Goal: Transaction & Acquisition: Purchase product/service

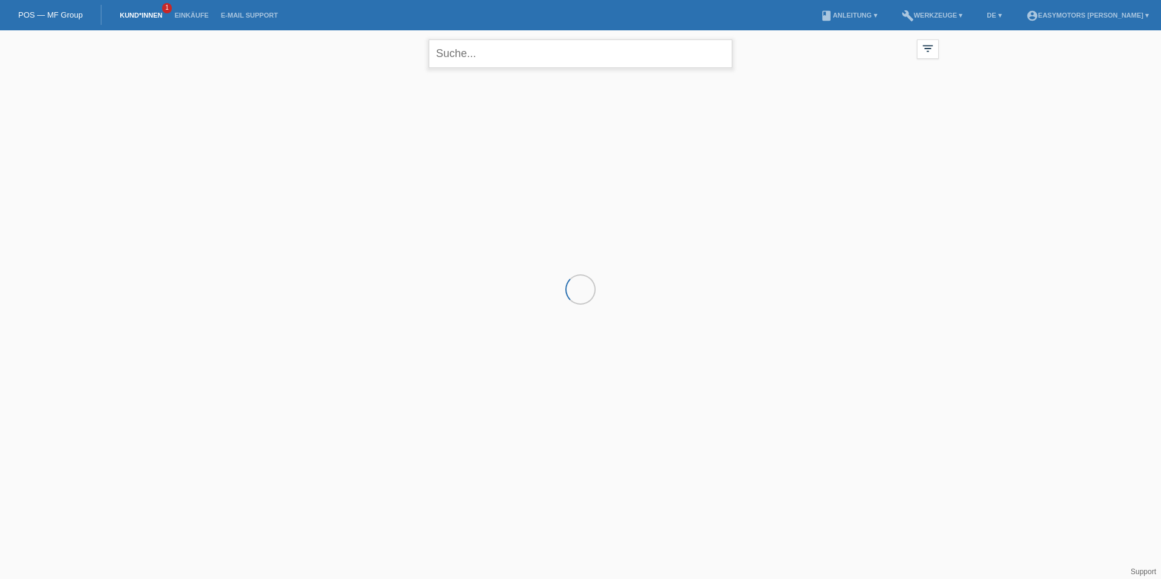
click at [502, 60] on input "text" at bounding box center [581, 53] width 304 height 29
type input "anis"
click at [297, 138] on div "+" at bounding box center [289, 135] width 30 height 30
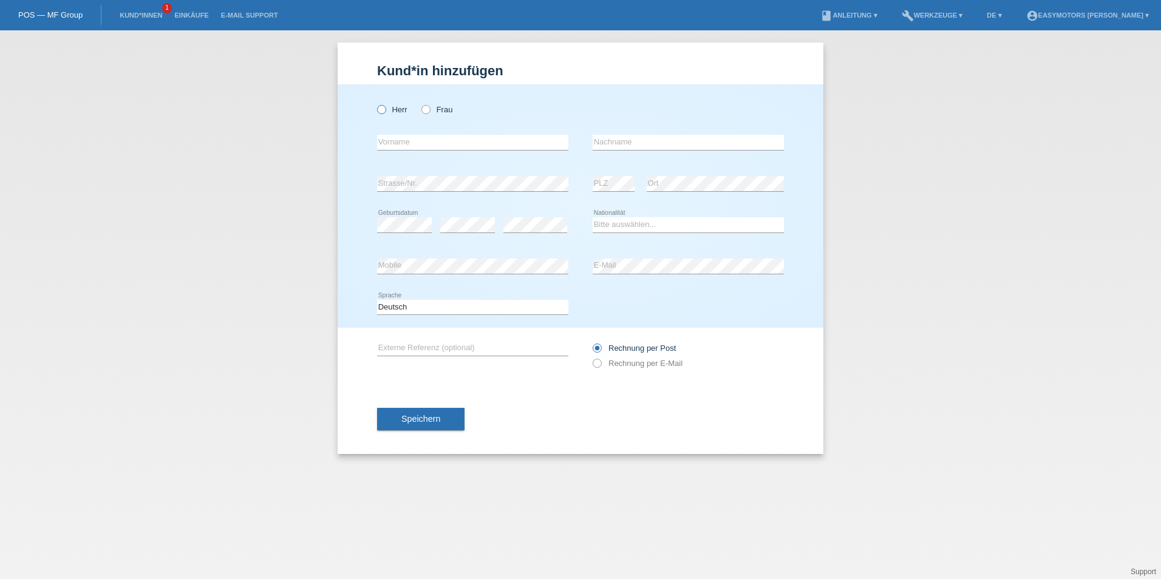
click at [387, 112] on label "Herr" at bounding box center [392, 109] width 30 height 9
click at [385, 112] on input "Herr" at bounding box center [381, 109] width 8 height 8
radio input "true"
click at [400, 131] on div "error Vorname" at bounding box center [472, 142] width 191 height 41
click at [399, 142] on input "text" at bounding box center [472, 142] width 191 height 15
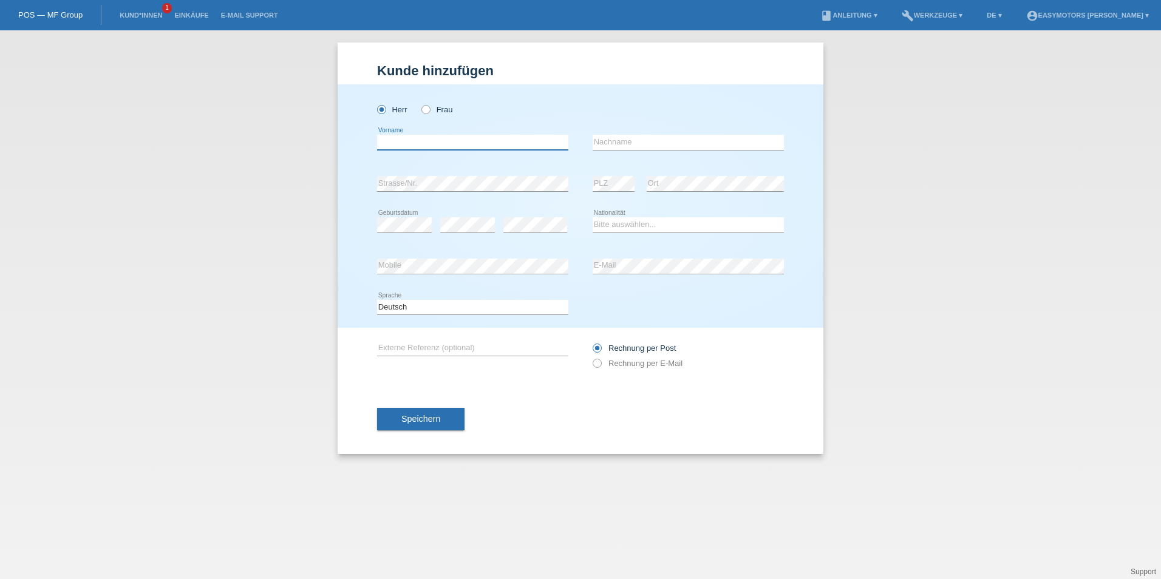
type input "A"
type input "r"
type input "T"
drag, startPoint x: 406, startPoint y: 140, endPoint x: 282, endPoint y: 134, distance: 124.1
click at [284, 134] on div "Kund*in hinzufügen Kunde hinzufügen Kundin hinzufügen Herr Frau Regui error Vor…" at bounding box center [580, 304] width 1161 height 549
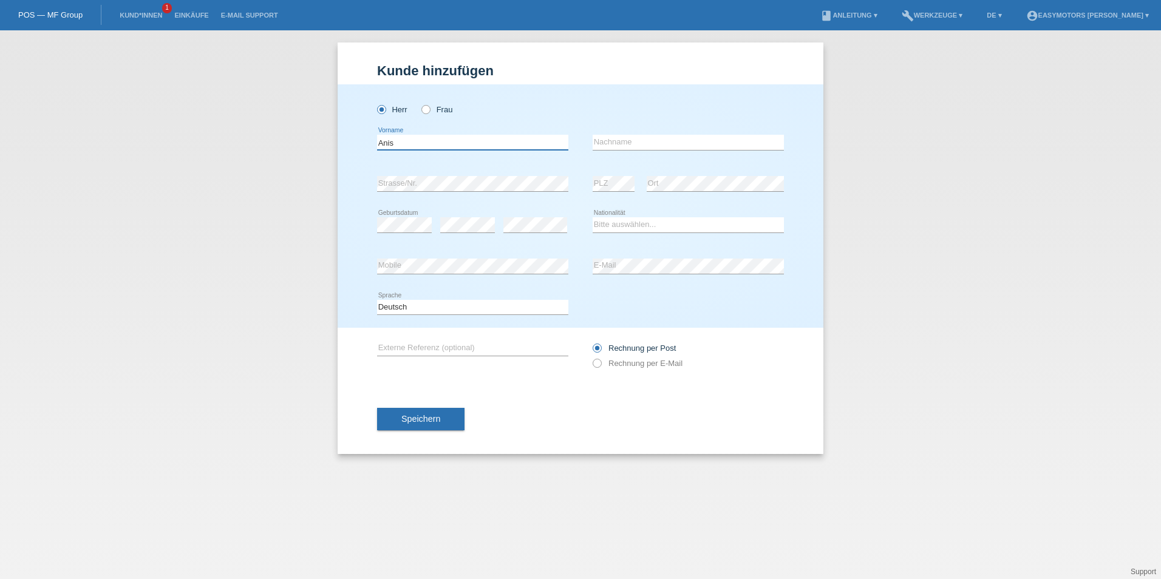
type input "Anis"
type input "Regui"
click at [618, 230] on select "Bitte auswählen... Schweiz Deutschland Liechtenstein Österreich ------------ Af…" at bounding box center [688, 224] width 191 height 15
select select "TN"
click at [593, 217] on select "Bitte auswählen... Schweiz Deutschland Liechtenstein Österreich ------------ Af…" at bounding box center [688, 224] width 191 height 15
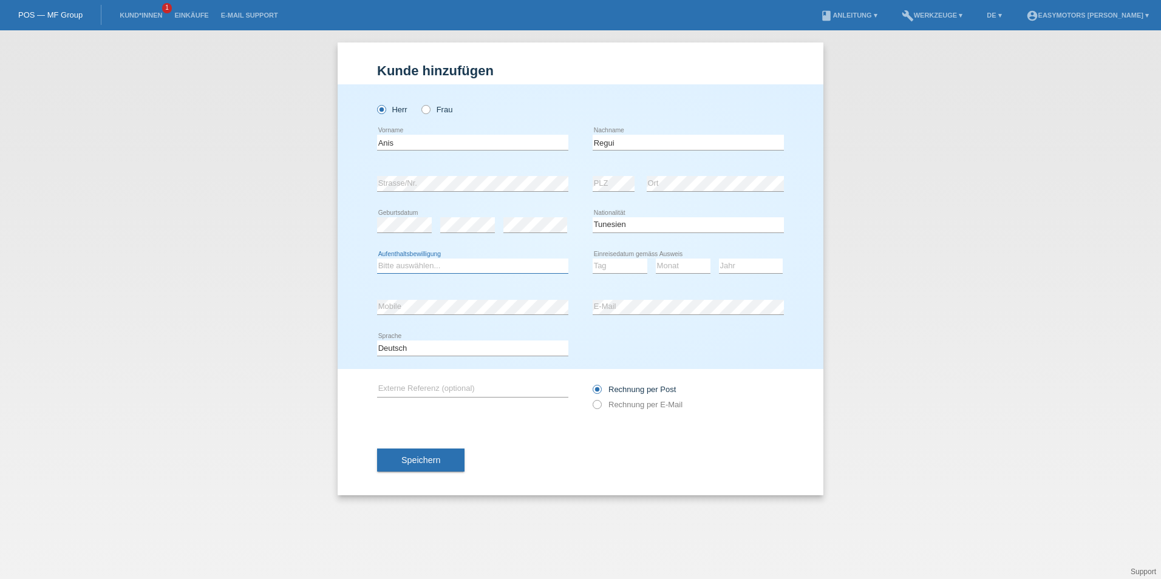
select select "C"
select select "18"
select select "08"
select select "2003"
click at [446, 322] on div "error Mobile" at bounding box center [472, 307] width 191 height 41
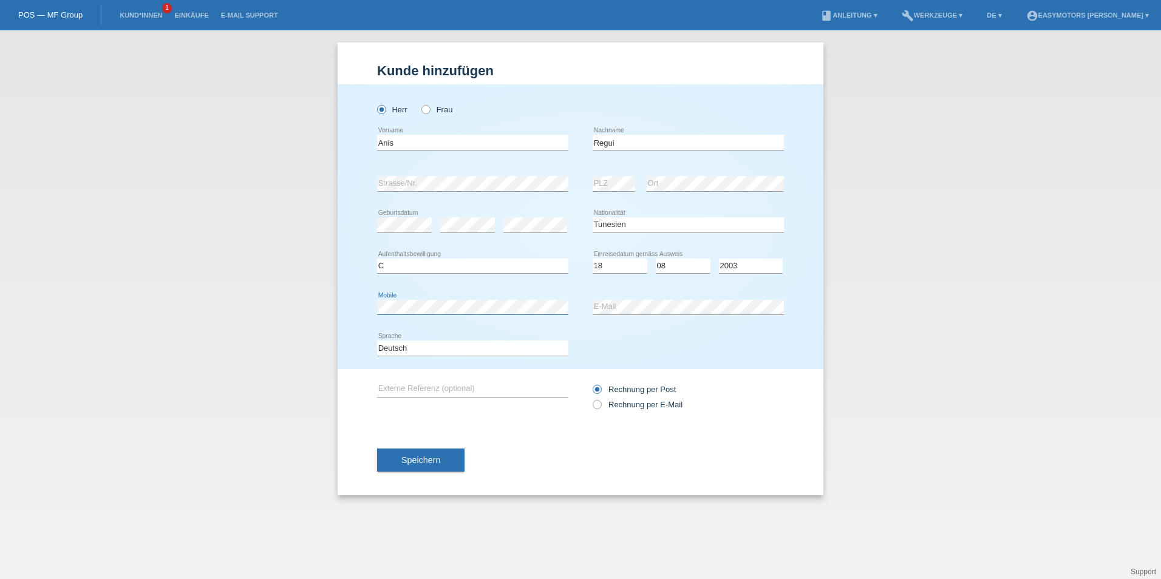
click at [256, 316] on div "Kund*in hinzufügen Kunde hinzufügen Kundin hinzufügen Herr Frau Anis error Vorn…" at bounding box center [580, 304] width 1161 height 549
click at [474, 428] on div "Speichern" at bounding box center [580, 460] width 407 height 70
click at [414, 455] on button "Speichern" at bounding box center [420, 460] width 87 height 23
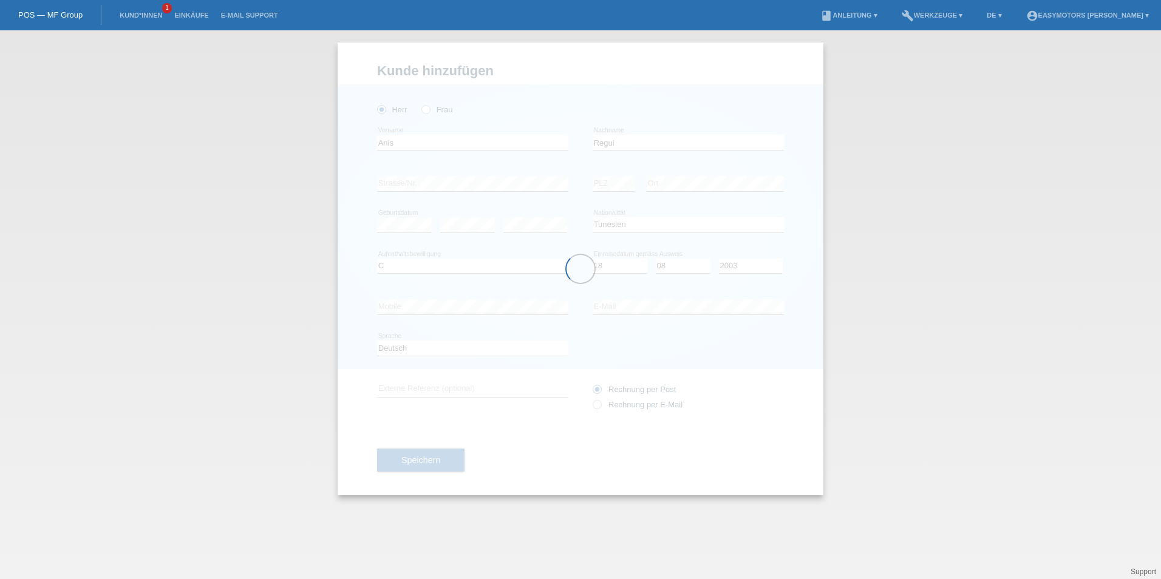
click at [412, 335] on div at bounding box center [581, 269] width 486 height 453
click at [408, 349] on div at bounding box center [581, 269] width 486 height 453
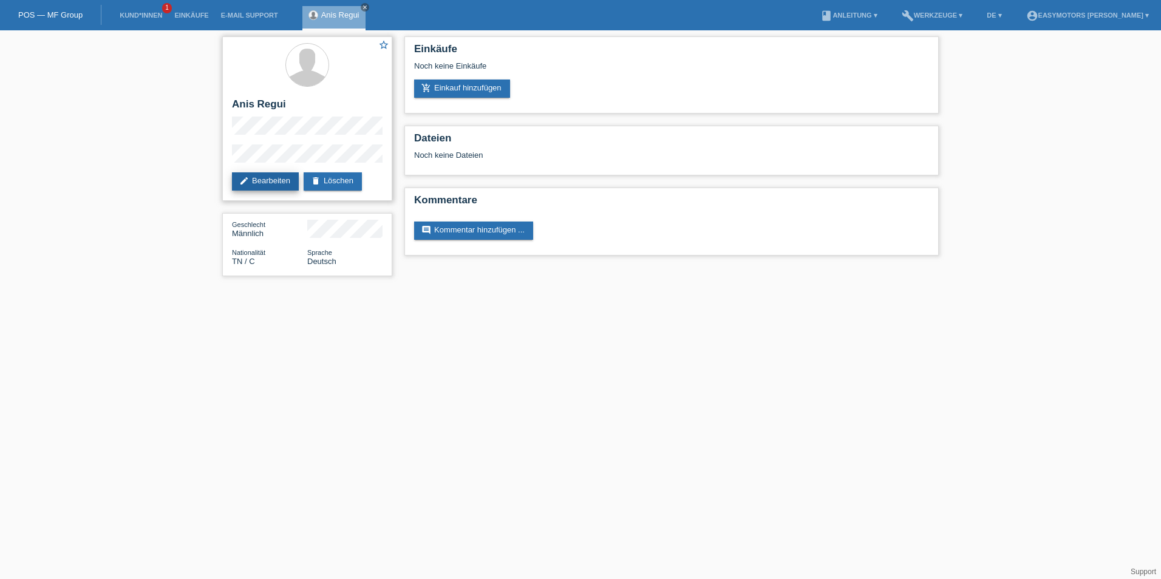
click at [262, 176] on link "edit Bearbeiten" at bounding box center [265, 182] width 67 height 18
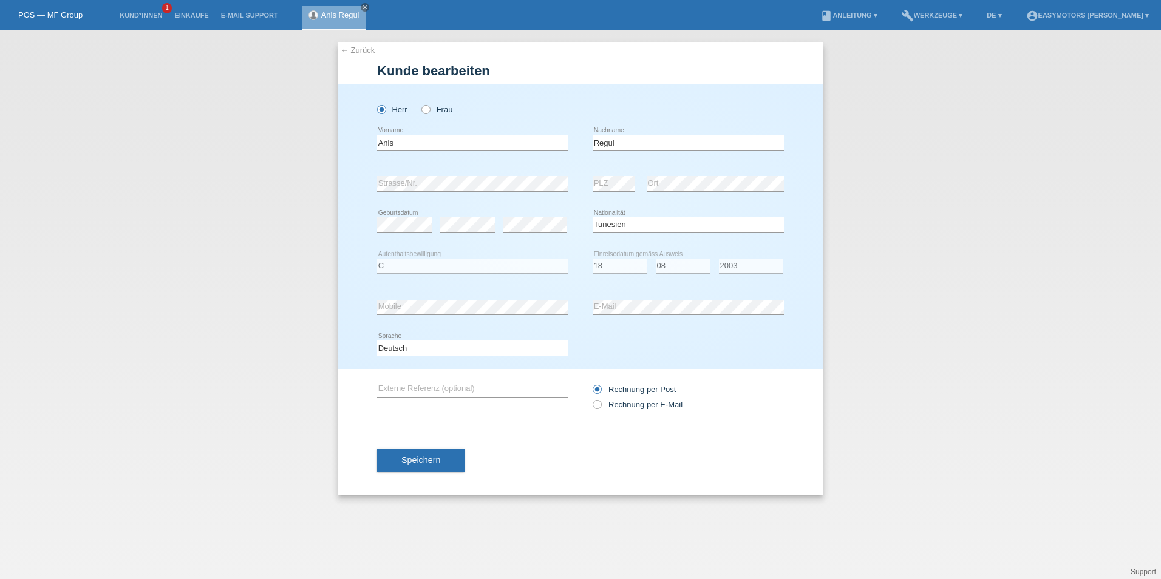
select select "TN"
select select "C"
select select "18"
select select "08"
select select "2003"
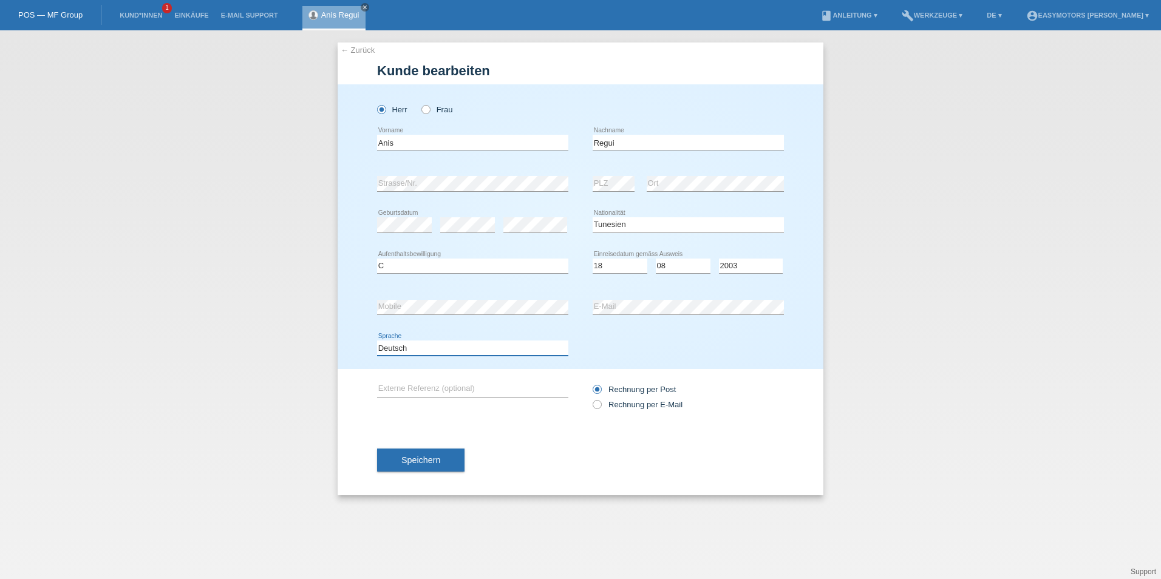
click at [385, 347] on select "Deutsch Français Italiano English" at bounding box center [472, 348] width 191 height 15
select select "fr"
click at [377, 341] on select "Deutsch Français Italiano English" at bounding box center [472, 348] width 191 height 15
click at [409, 470] on button "Speichern" at bounding box center [420, 460] width 87 height 23
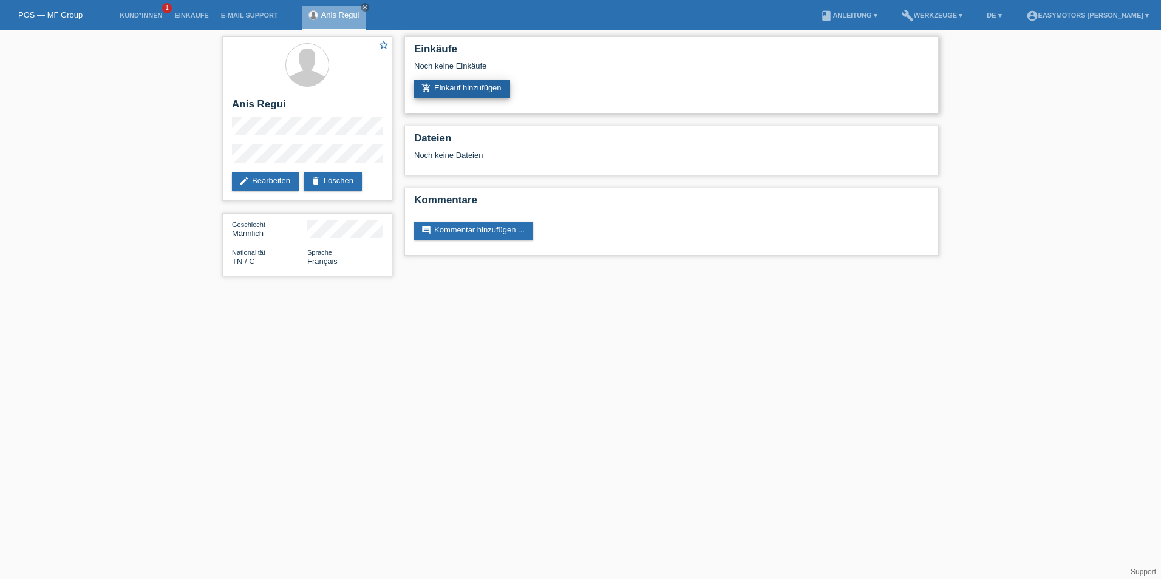
click at [470, 91] on link "add_shopping_cart Einkauf hinzufügen" at bounding box center [462, 89] width 96 height 18
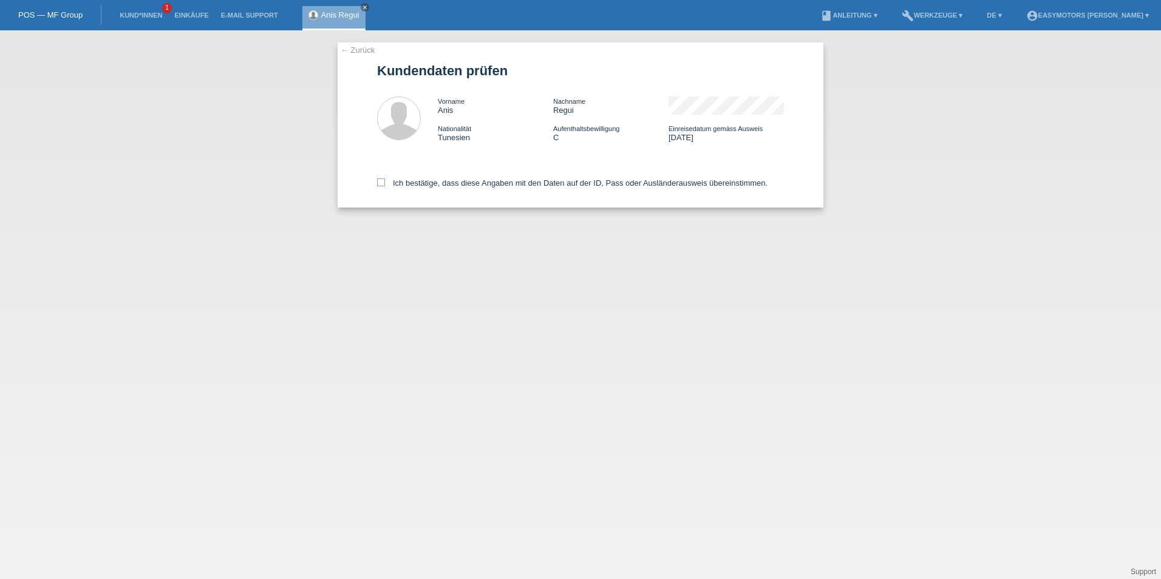
click at [413, 176] on div "Ich bestätige, dass diese Angaben mit den Daten auf der ID, Pass oder Ausländer…" at bounding box center [580, 180] width 407 height 53
click at [405, 186] on label "Ich bestätige, dass diese Angaben mit den Daten auf der ID, Pass oder Ausländer…" at bounding box center [572, 183] width 391 height 9
click at [385, 186] on input "Ich bestätige, dass diese Angaben mit den Daten auf der ID, Pass oder Ausländer…" at bounding box center [381, 183] width 8 height 8
checkbox input "true"
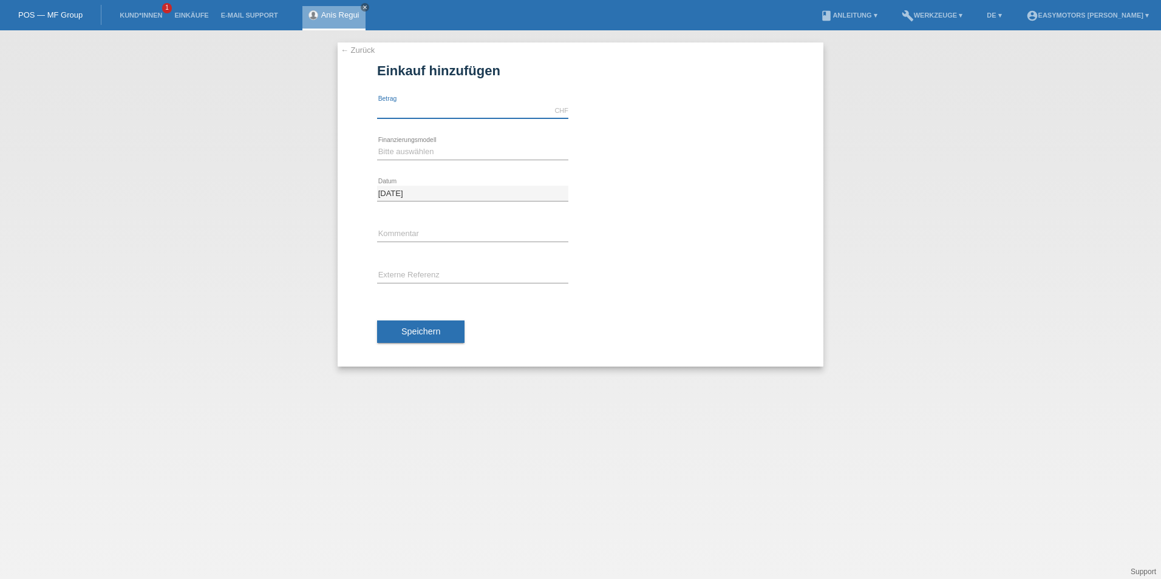
click at [389, 106] on input "text" at bounding box center [472, 110] width 191 height 15
type input "550.00"
drag, startPoint x: 429, startPoint y: 142, endPoint x: 426, endPoint y: 147, distance: 6.3
click at [429, 142] on div "Bitte auswählen Fixe Raten Kauf auf Rechnung mit Teilzahlungsoption error Finan…" at bounding box center [472, 152] width 191 height 41
drag, startPoint x: 429, startPoint y: 153, endPoint x: 432, endPoint y: 162, distance: 9.3
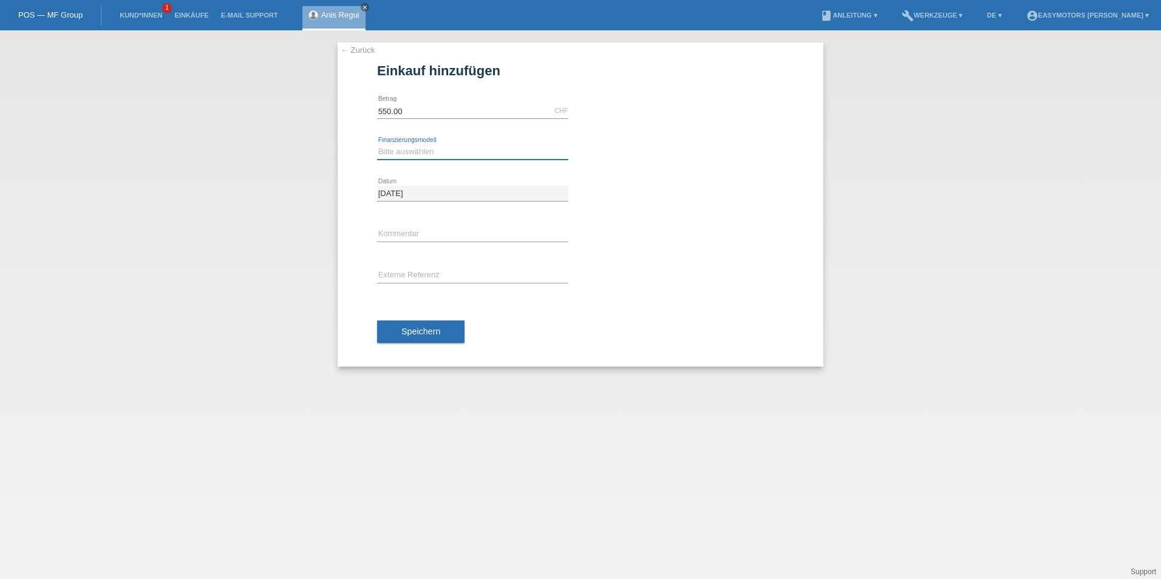
click at [429, 153] on select "Bitte auswählen Fixe Raten Kauf auf Rechnung mit Teilzahlungsoption" at bounding box center [472, 152] width 191 height 15
select select "82"
click at [377, 145] on select "Bitte auswählen Fixe Raten Kauf auf Rechnung mit Teilzahlungsoption" at bounding box center [472, 152] width 191 height 15
click at [409, 332] on span "Speichern" at bounding box center [420, 332] width 39 height 10
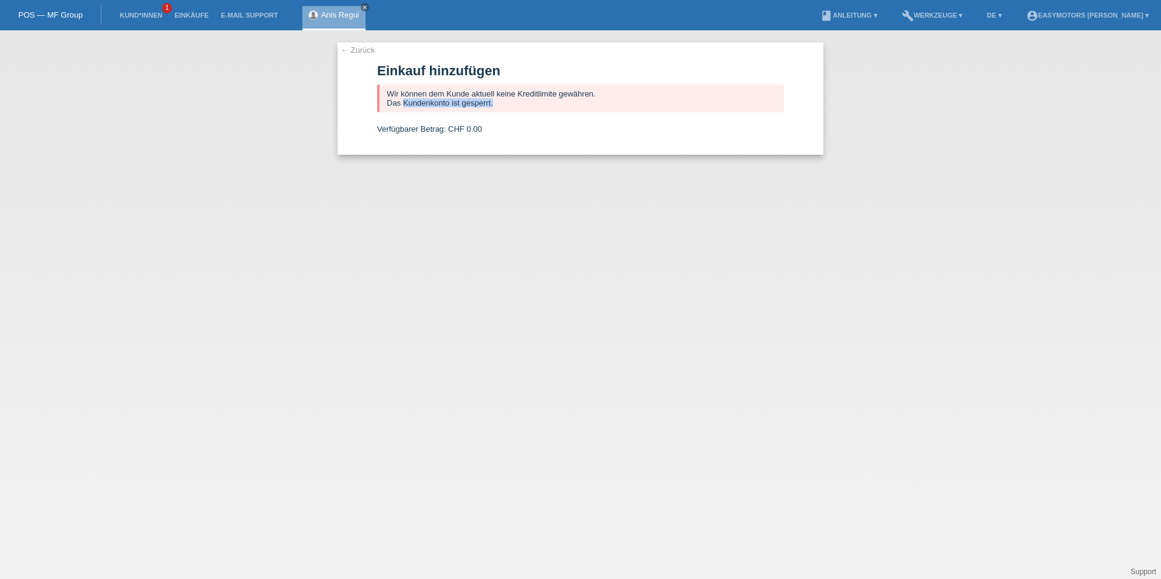
drag, startPoint x: 510, startPoint y: 111, endPoint x: 400, endPoint y: 98, distance: 110.7
click at [402, 98] on div "Wir können dem Kunde aktuell keine Kreditlimite gewähren. Das Kundenkonto ist g…" at bounding box center [580, 98] width 407 height 28
click at [366, 48] on link "← Zurück" at bounding box center [358, 50] width 34 height 9
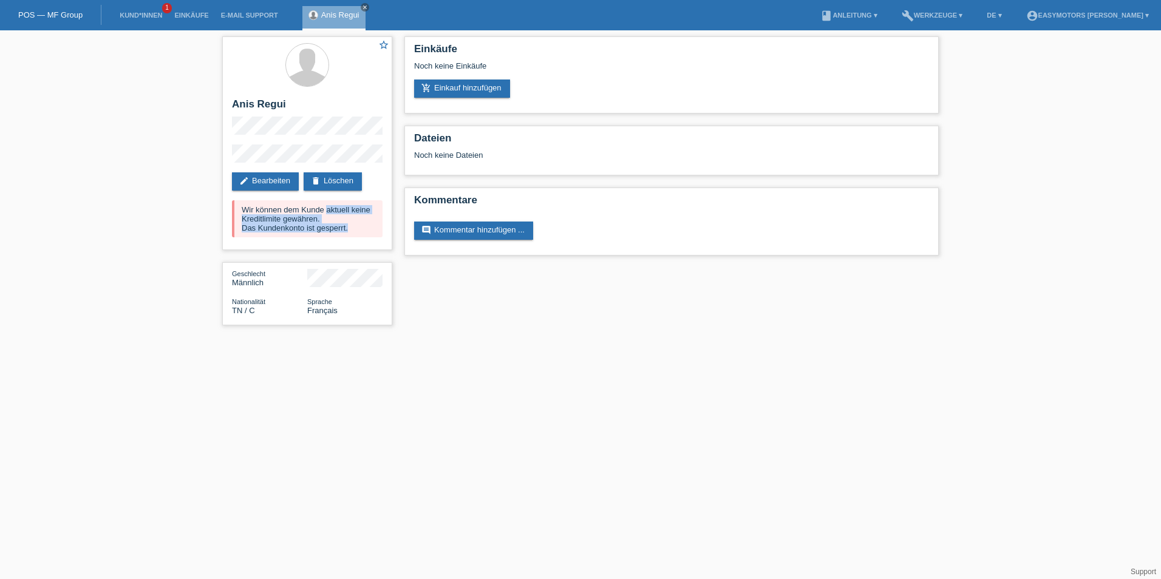
drag, startPoint x: 361, startPoint y: 231, endPoint x: 184, endPoint y: 198, distance: 179.8
click at [184, 198] on div "star_border Anis Regui edit Bearbeiten delete Löschen Wir können dem Kunde aktu…" at bounding box center [580, 183] width 1161 height 307
